Goal: Transaction & Acquisition: Book appointment/travel/reservation

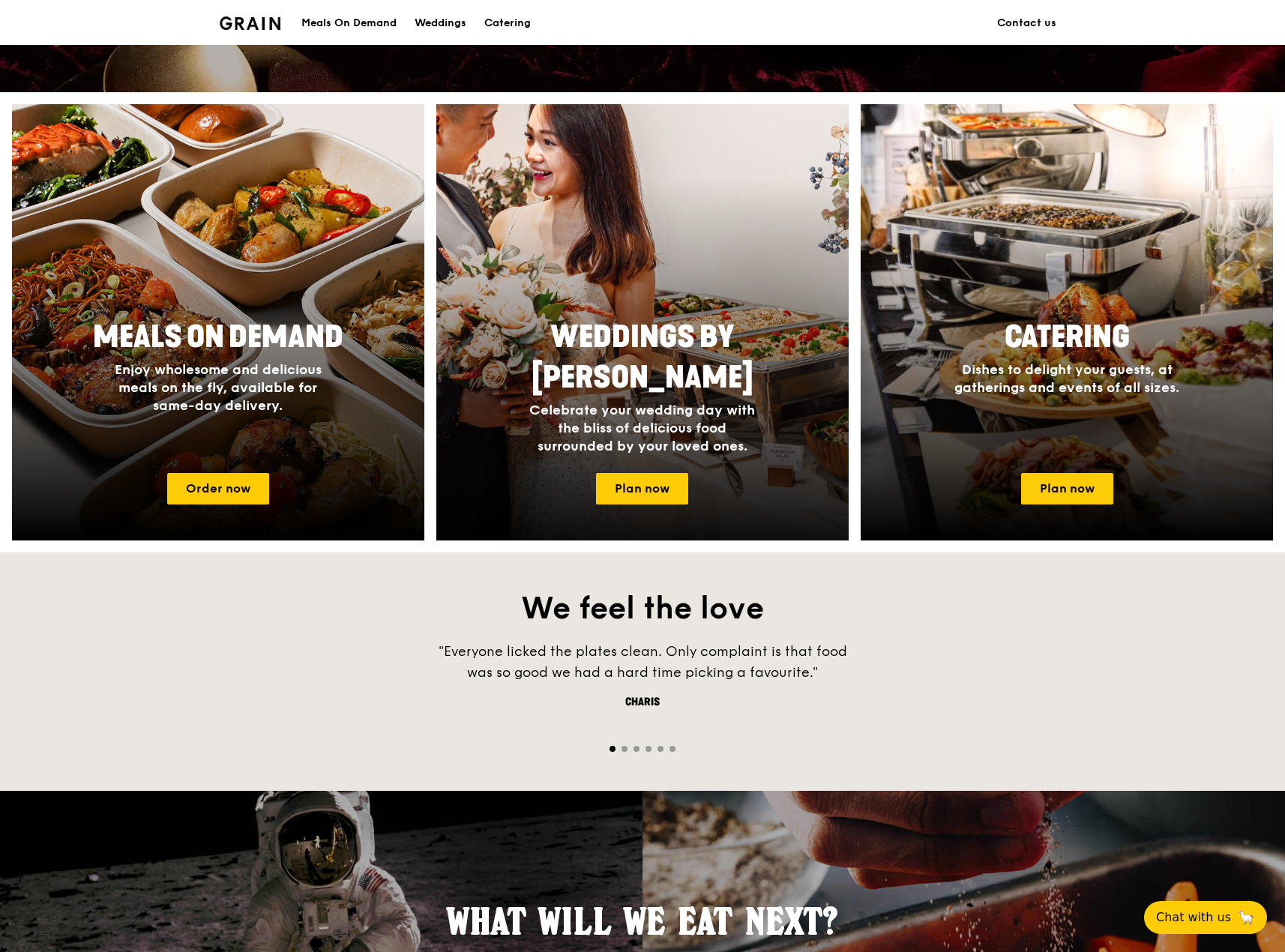
scroll to position [600, 0]
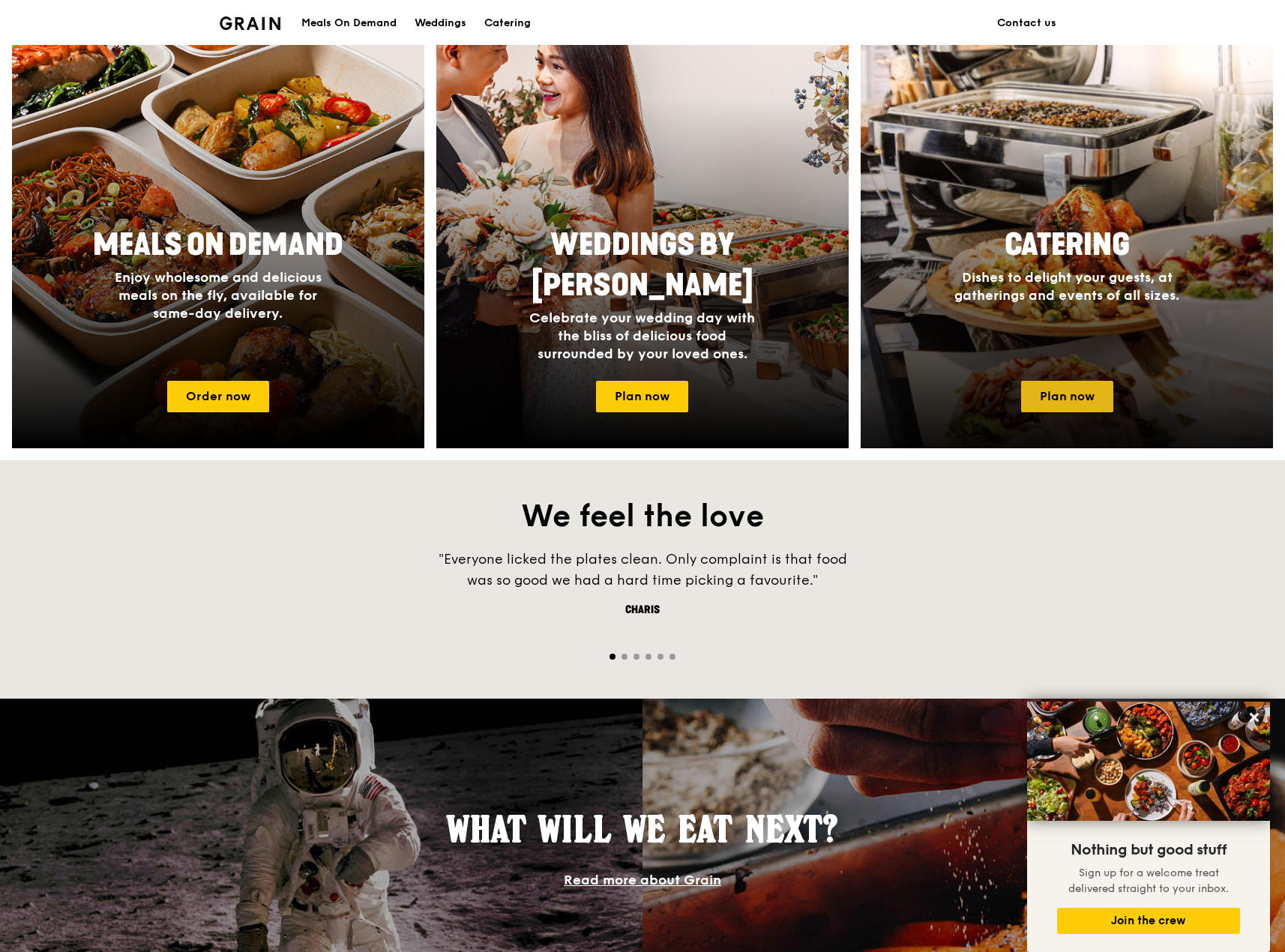
click at [1079, 398] on link "Plan now" at bounding box center [1067, 397] width 93 height 32
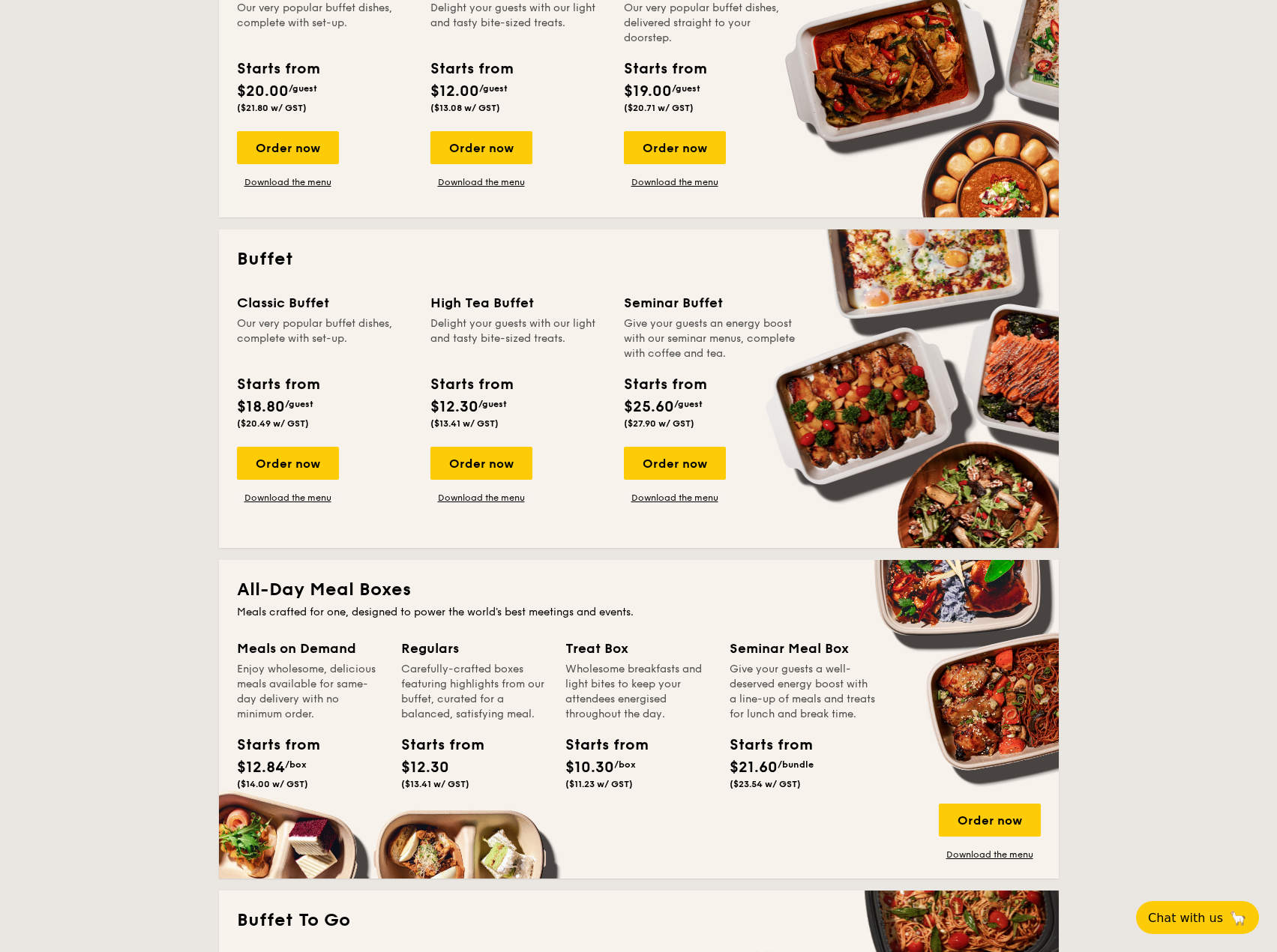
scroll to position [450, 0]
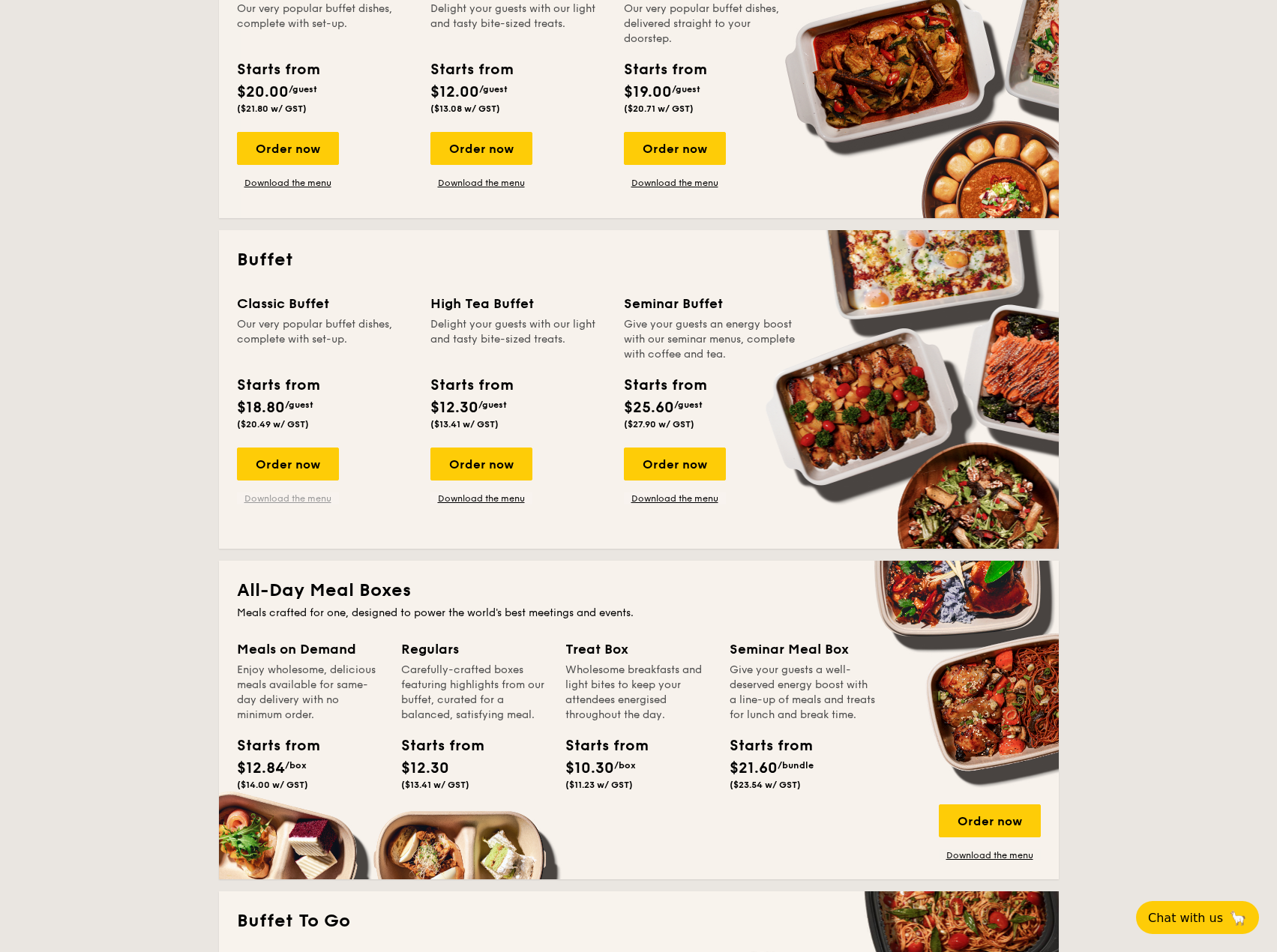
click at [292, 498] on link "Download the menu" at bounding box center [288, 498] width 102 height 12
click at [319, 459] on div "Order now" at bounding box center [288, 464] width 102 height 33
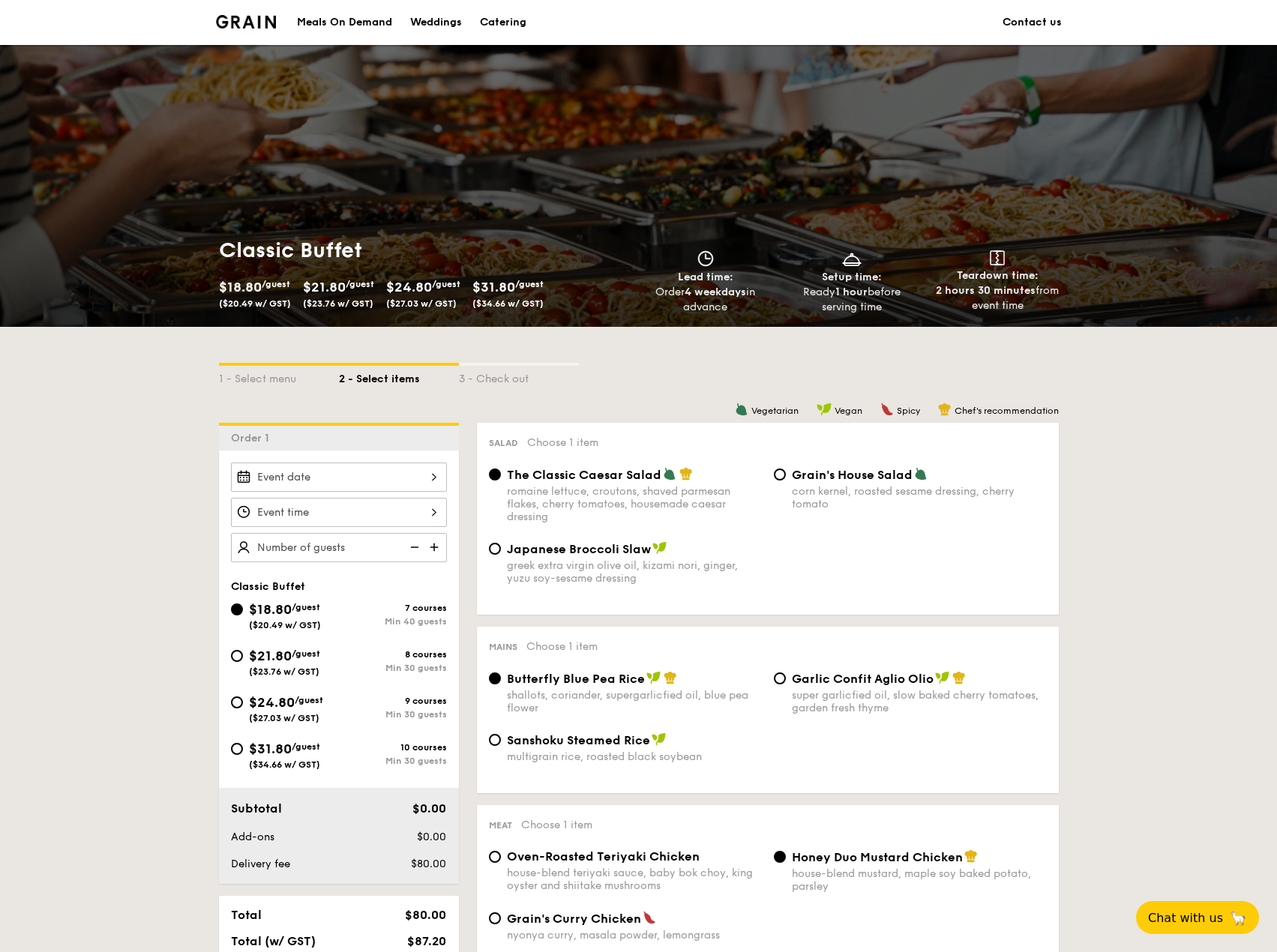
click at [340, 471] on div at bounding box center [339, 476] width 216 height 29
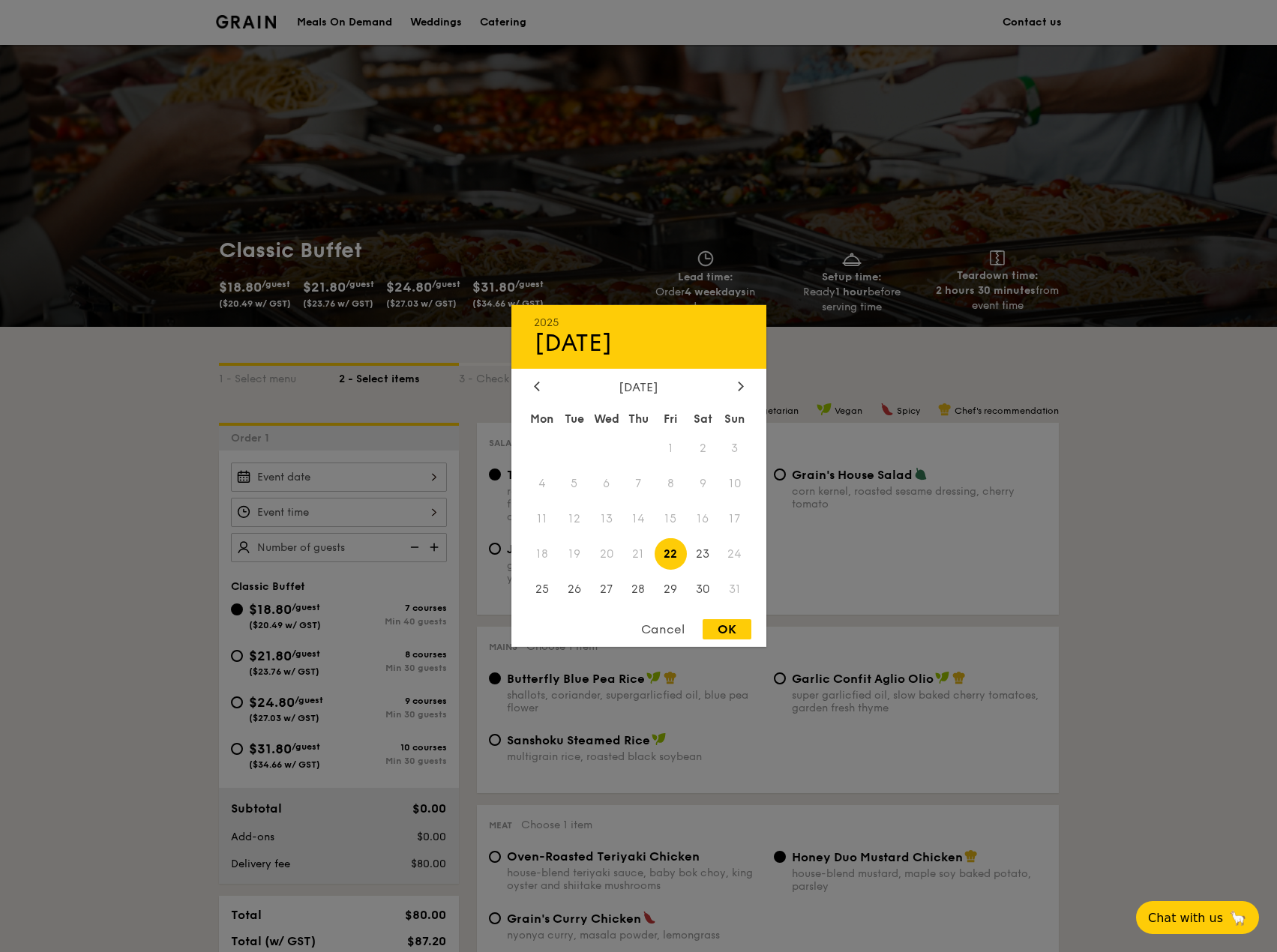
click at [734, 591] on span "31" at bounding box center [735, 589] width 32 height 32
click at [741, 383] on icon at bounding box center [741, 386] width 6 height 10
click at [540, 390] on div at bounding box center [537, 387] width 14 height 14
click at [736, 589] on span "31" at bounding box center [735, 589] width 32 height 32
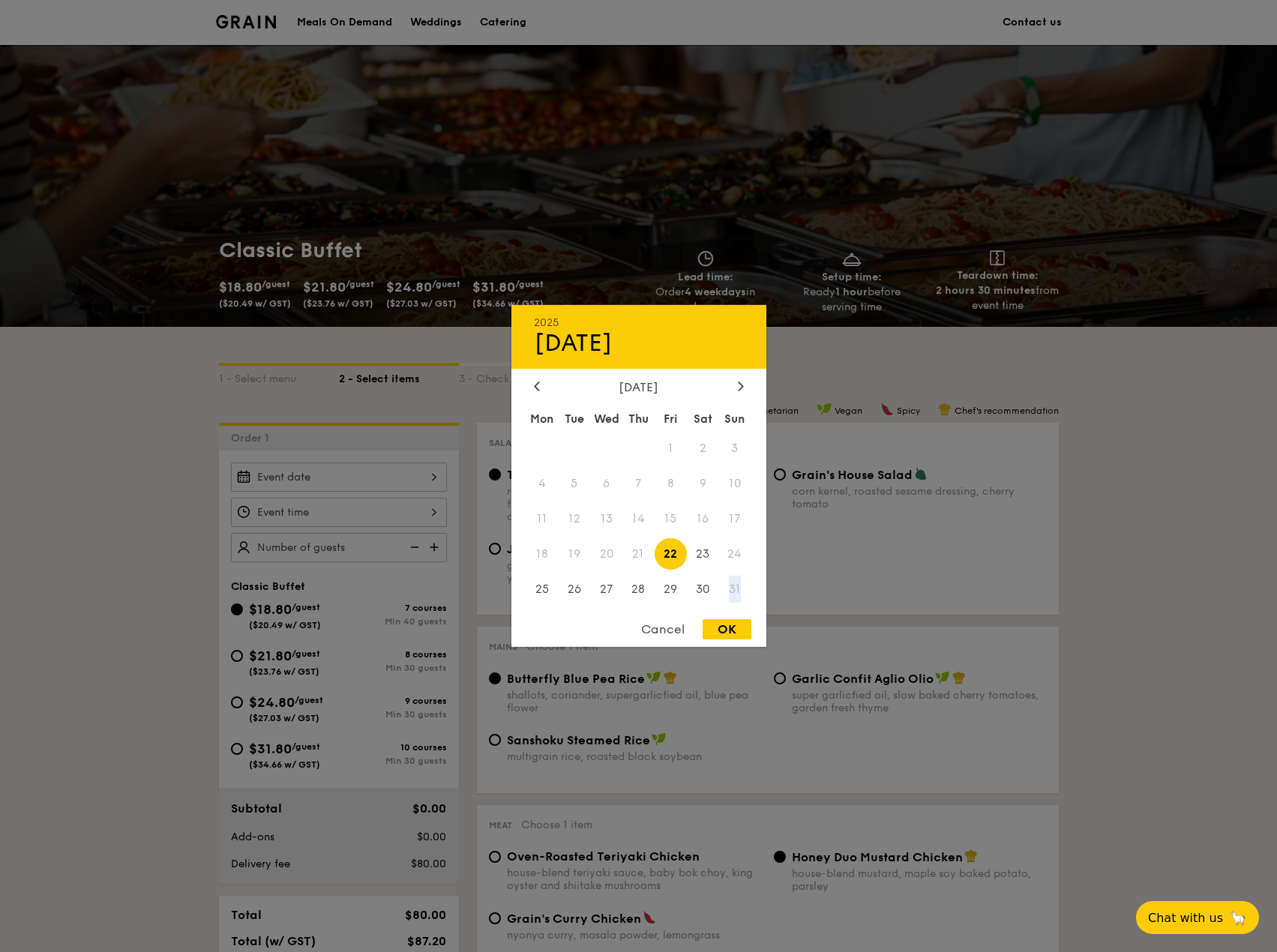
click at [736, 589] on span "31" at bounding box center [735, 589] width 32 height 32
click at [736, 593] on span "31" at bounding box center [735, 589] width 32 height 32
click at [737, 527] on span "17" at bounding box center [735, 519] width 32 height 32
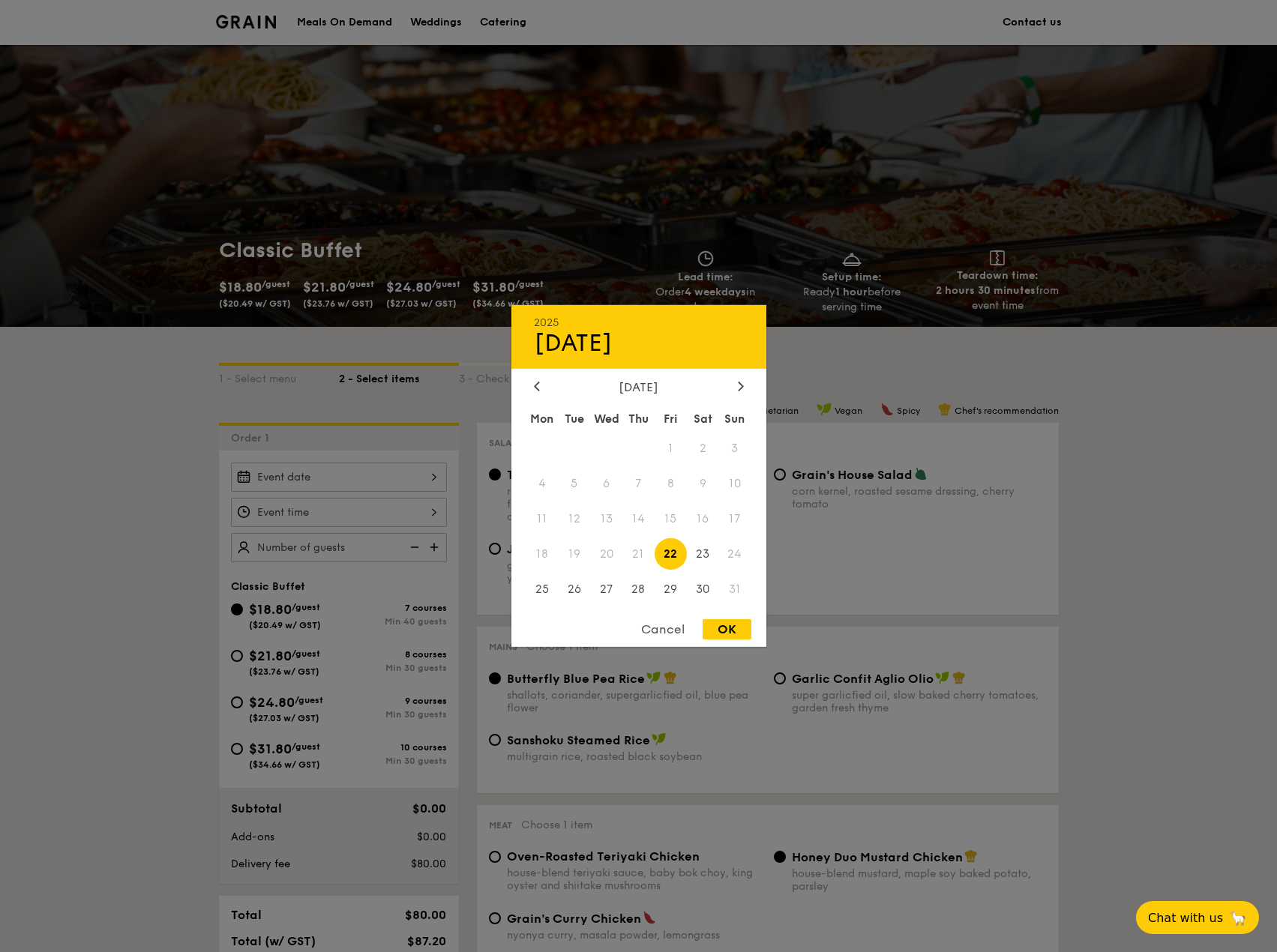
click at [737, 519] on span "17" at bounding box center [735, 519] width 32 height 32
click at [697, 552] on span "23" at bounding box center [703, 553] width 32 height 32
click at [734, 554] on span "24" at bounding box center [735, 553] width 32 height 32
click at [730, 556] on span "24" at bounding box center [735, 553] width 32 height 32
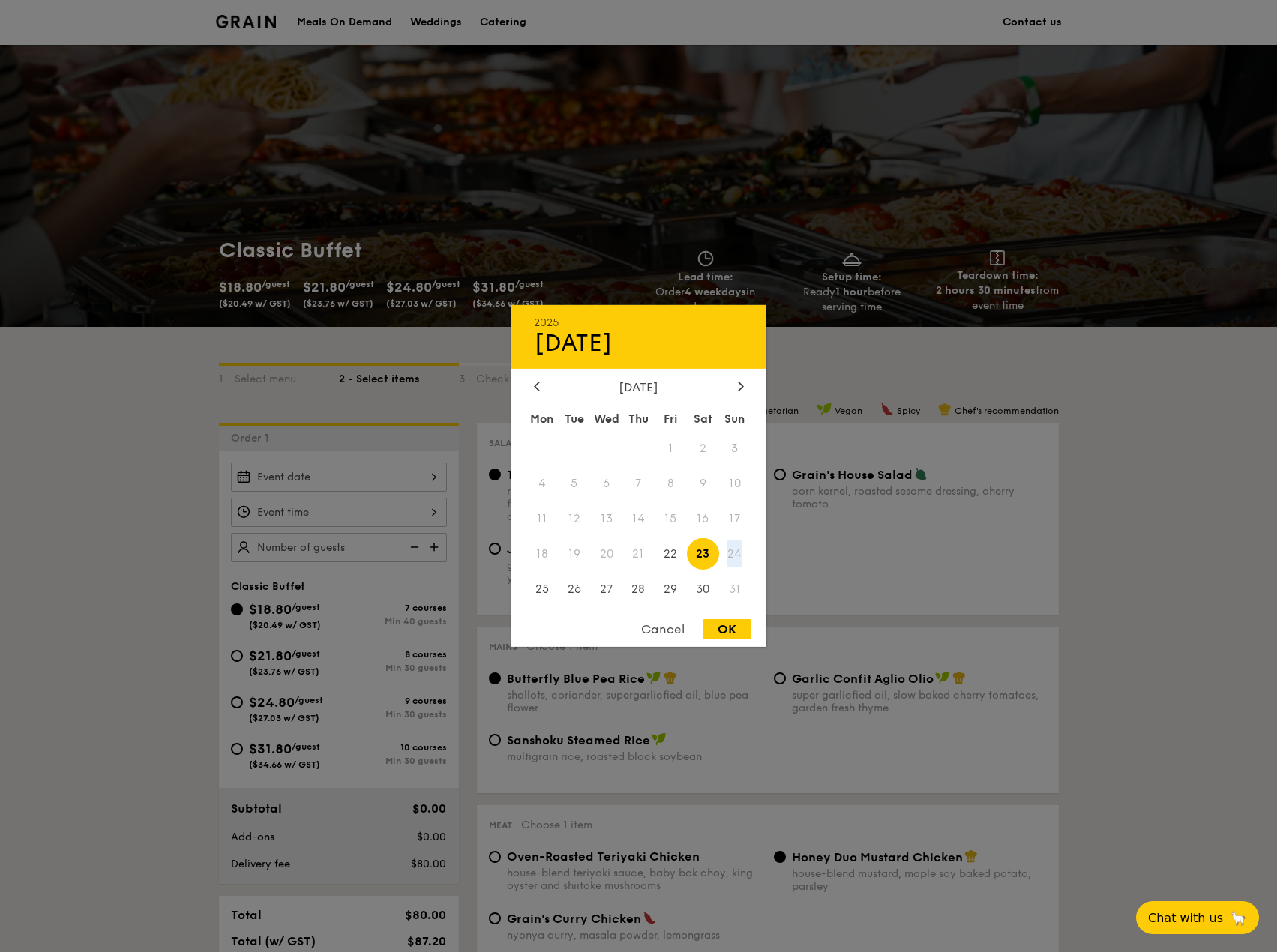
click at [730, 555] on span "24" at bounding box center [735, 553] width 32 height 32
click at [734, 588] on span "31" at bounding box center [735, 589] width 32 height 32
click at [737, 443] on span "3" at bounding box center [735, 449] width 32 height 32
click at [733, 595] on span "31" at bounding box center [735, 589] width 32 height 32
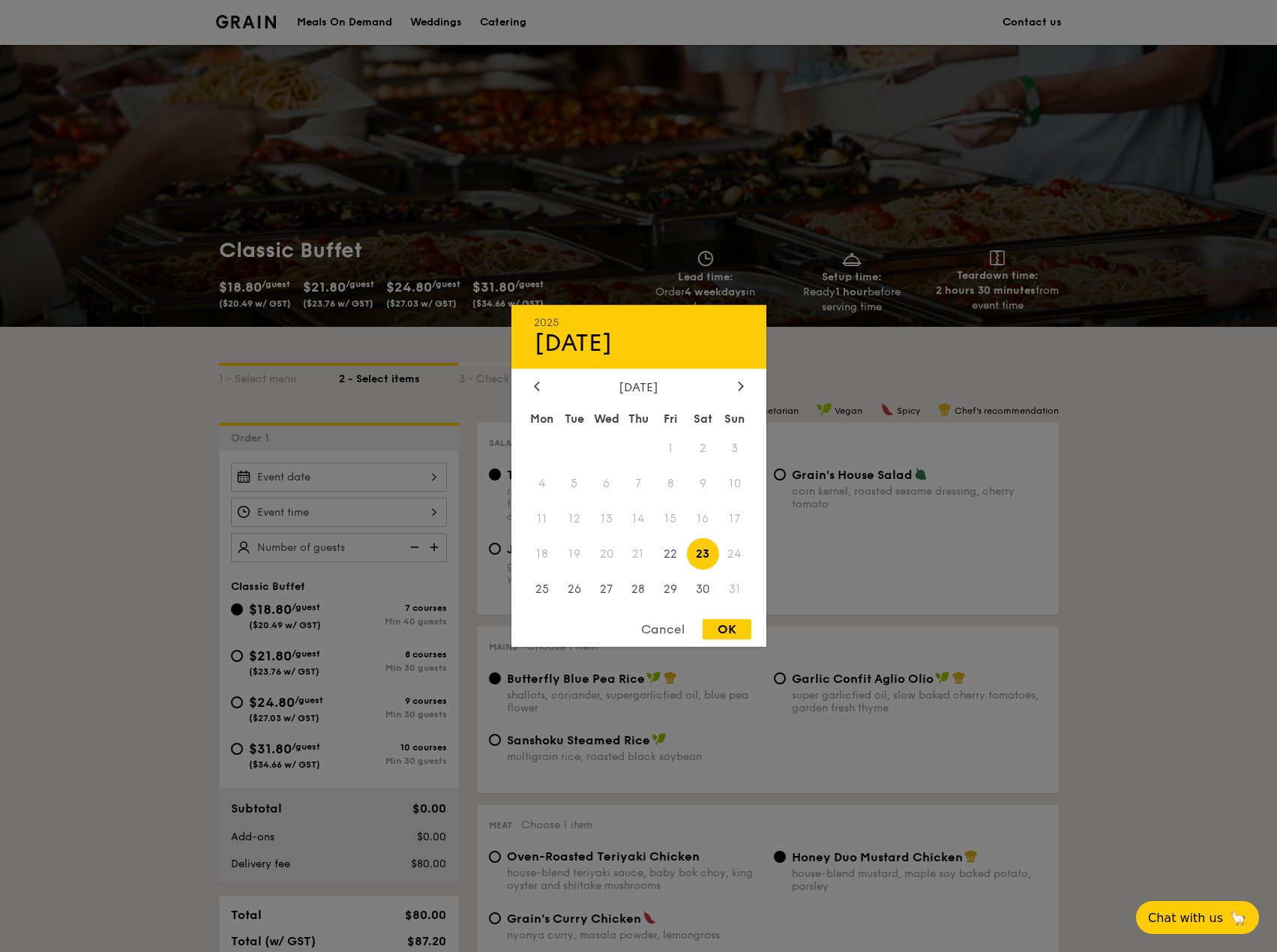
click at [738, 586] on span "31" at bounding box center [735, 589] width 32 height 32
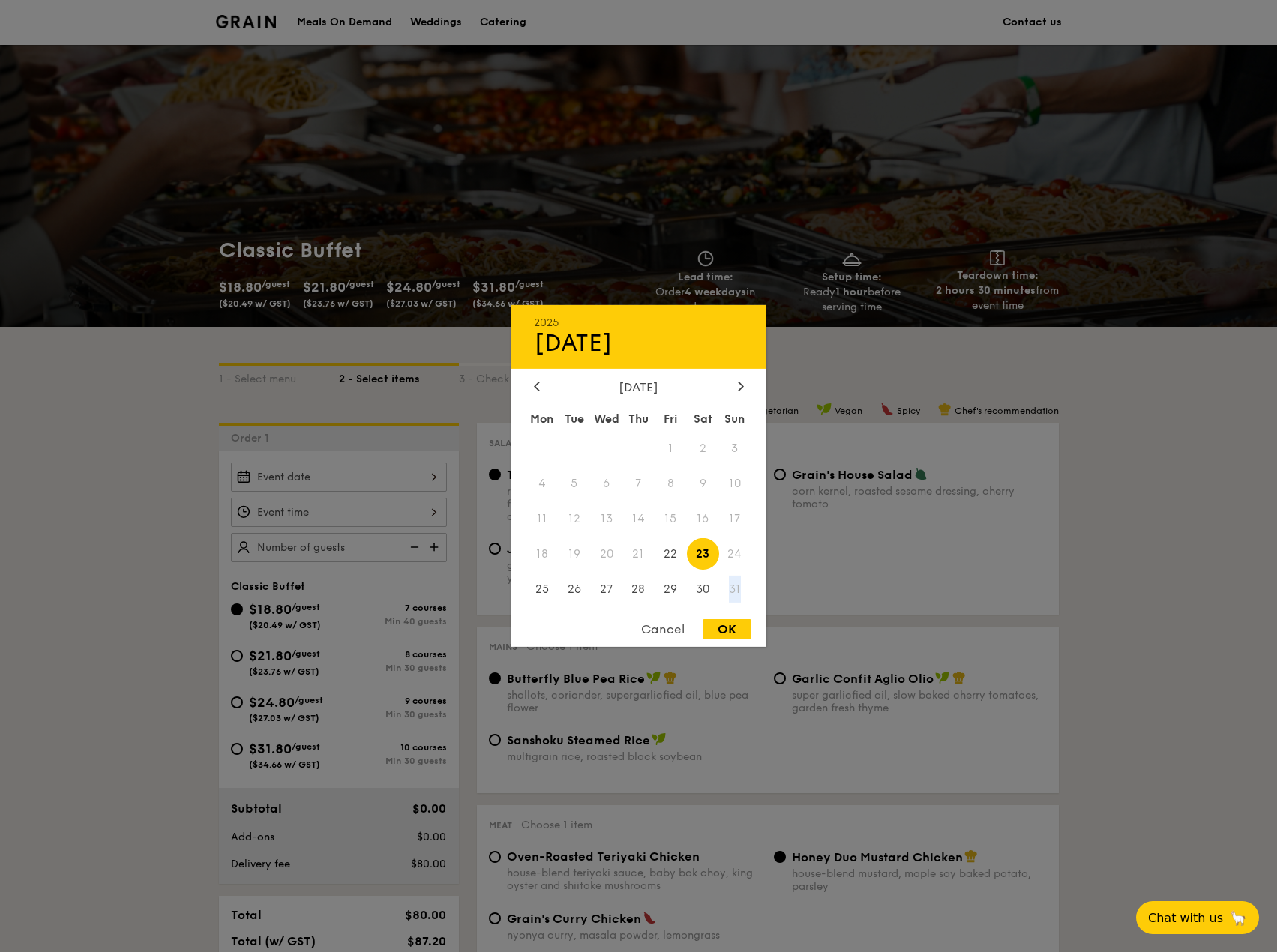
click at [738, 586] on span "31" at bounding box center [735, 589] width 32 height 32
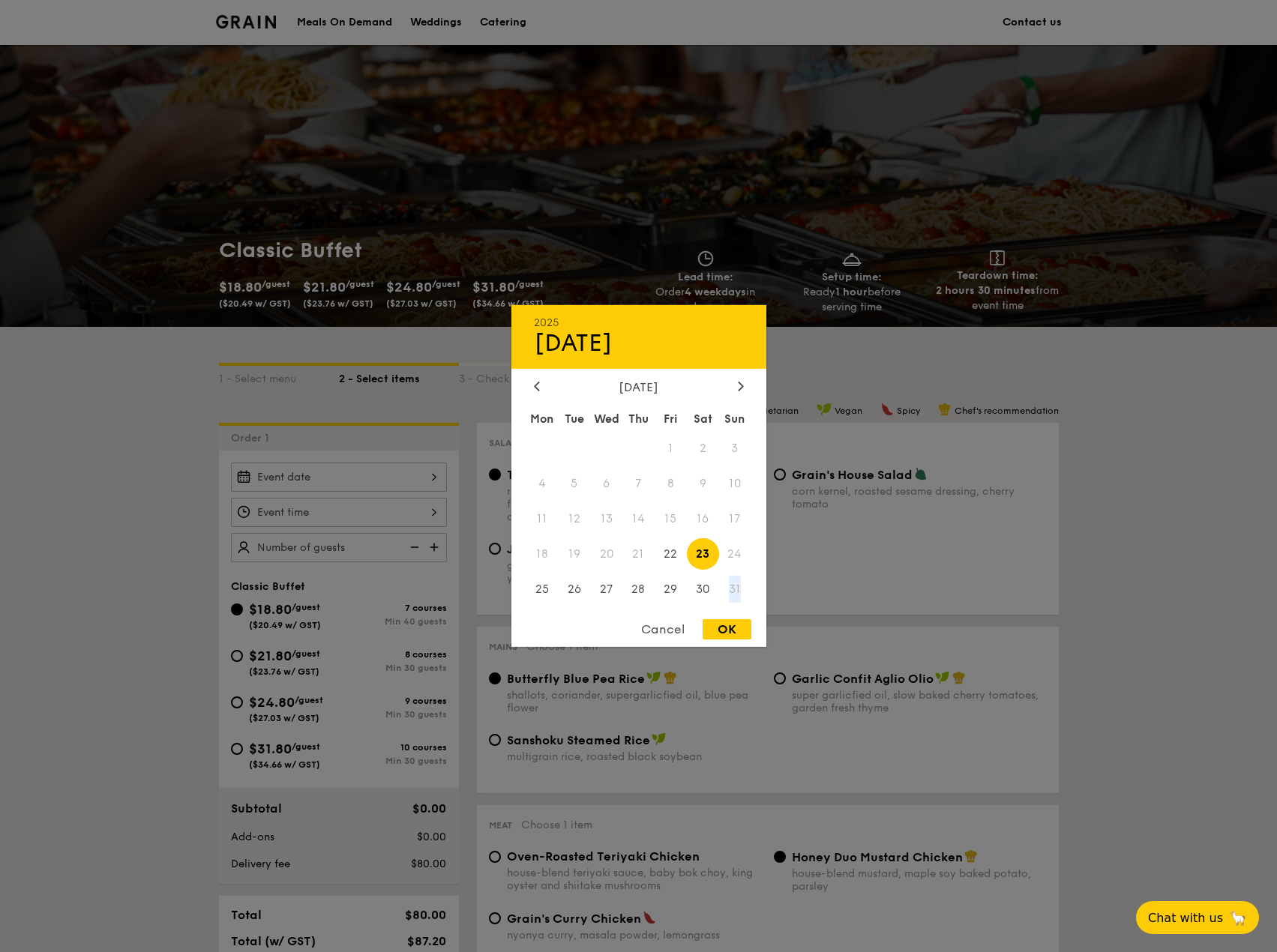
click at [738, 586] on span "31" at bounding box center [735, 589] width 32 height 32
click at [734, 592] on span "31" at bounding box center [735, 589] width 32 height 32
click at [652, 624] on div "Cancel" at bounding box center [663, 629] width 74 height 20
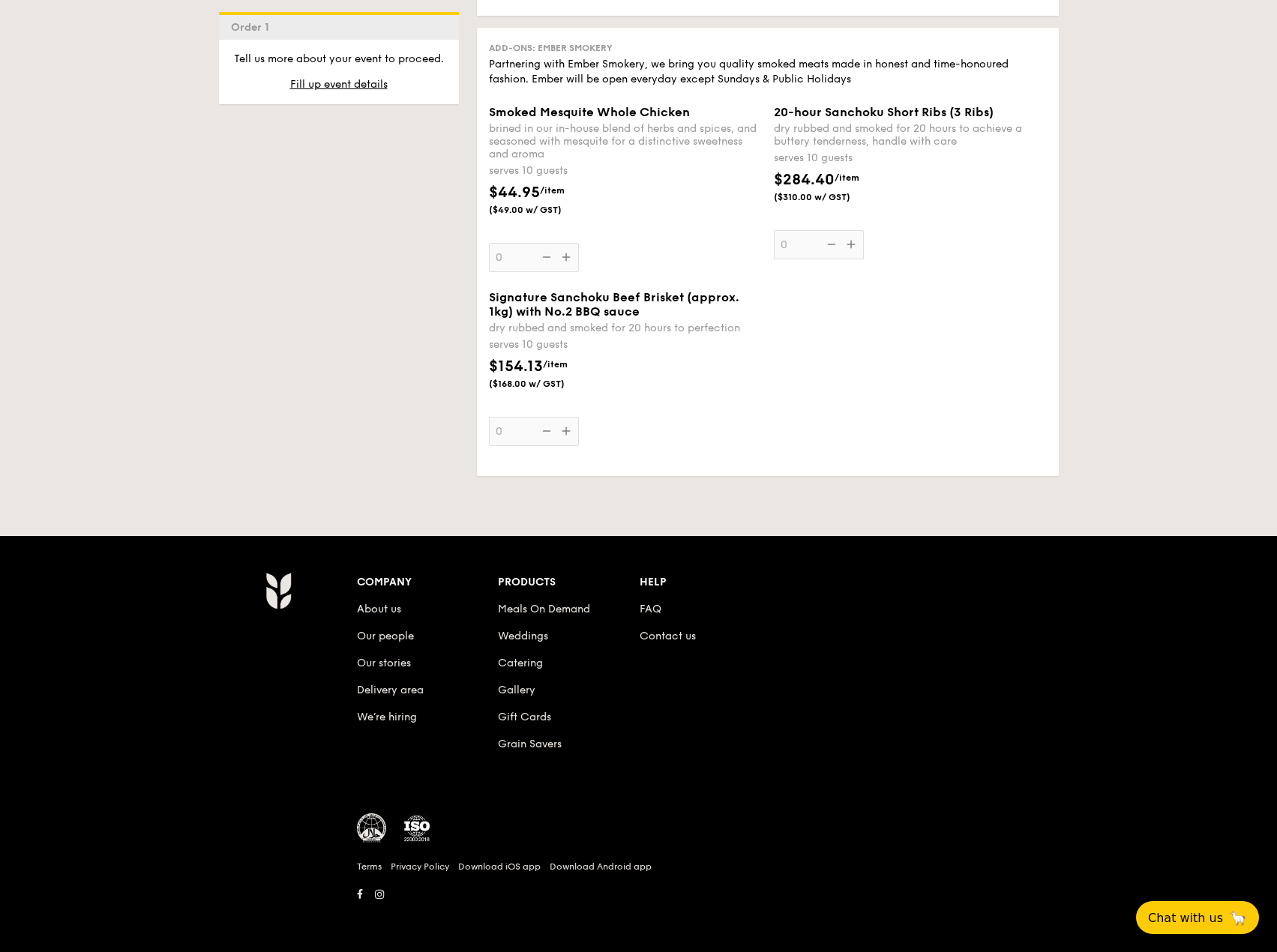
scroll to position [1723, 0]
click at [652, 611] on link "FAQ" at bounding box center [651, 608] width 22 height 13
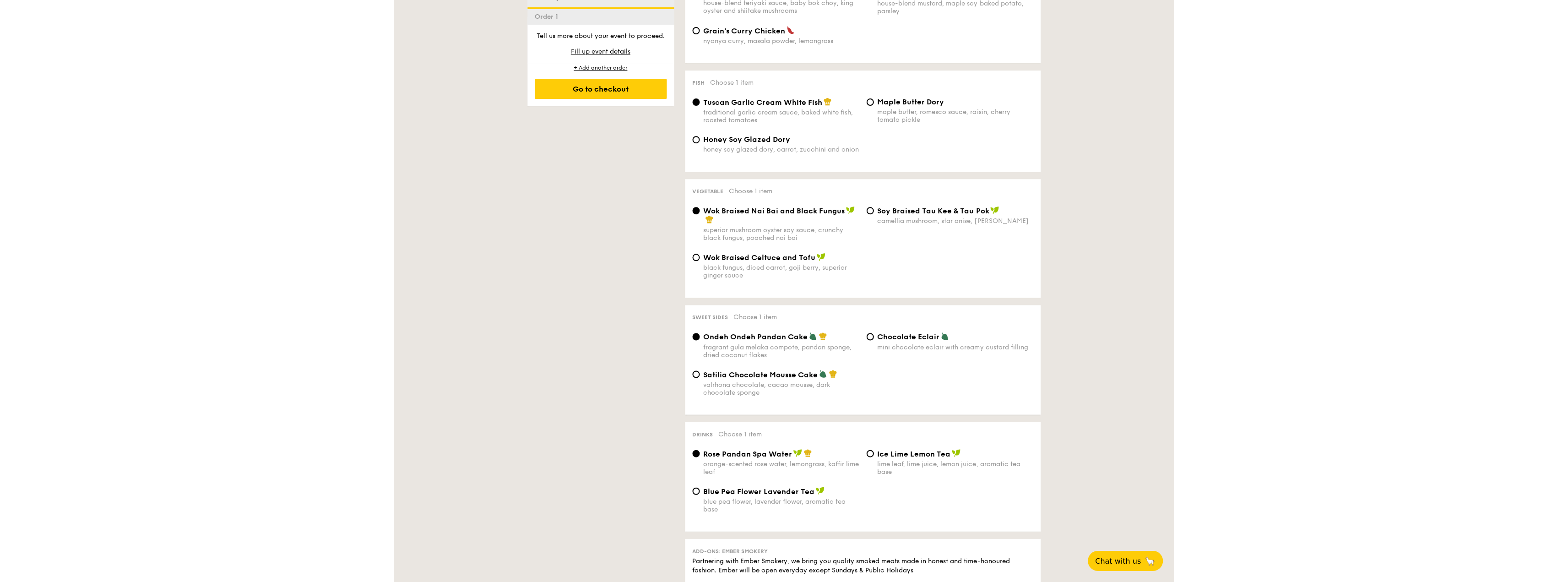
scroll to position [503, 0]
